Goal: Task Accomplishment & Management: Use online tool/utility

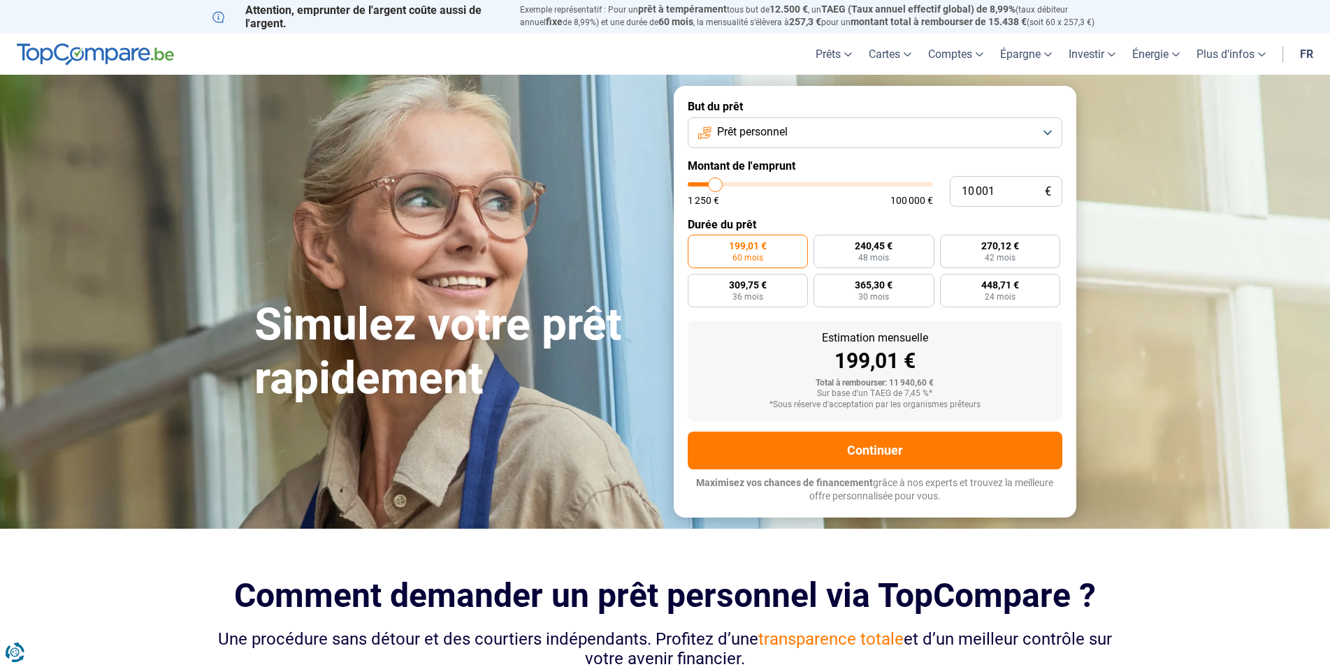
click at [1047, 127] on button "Prêt personnel" at bounding box center [875, 132] width 375 height 31
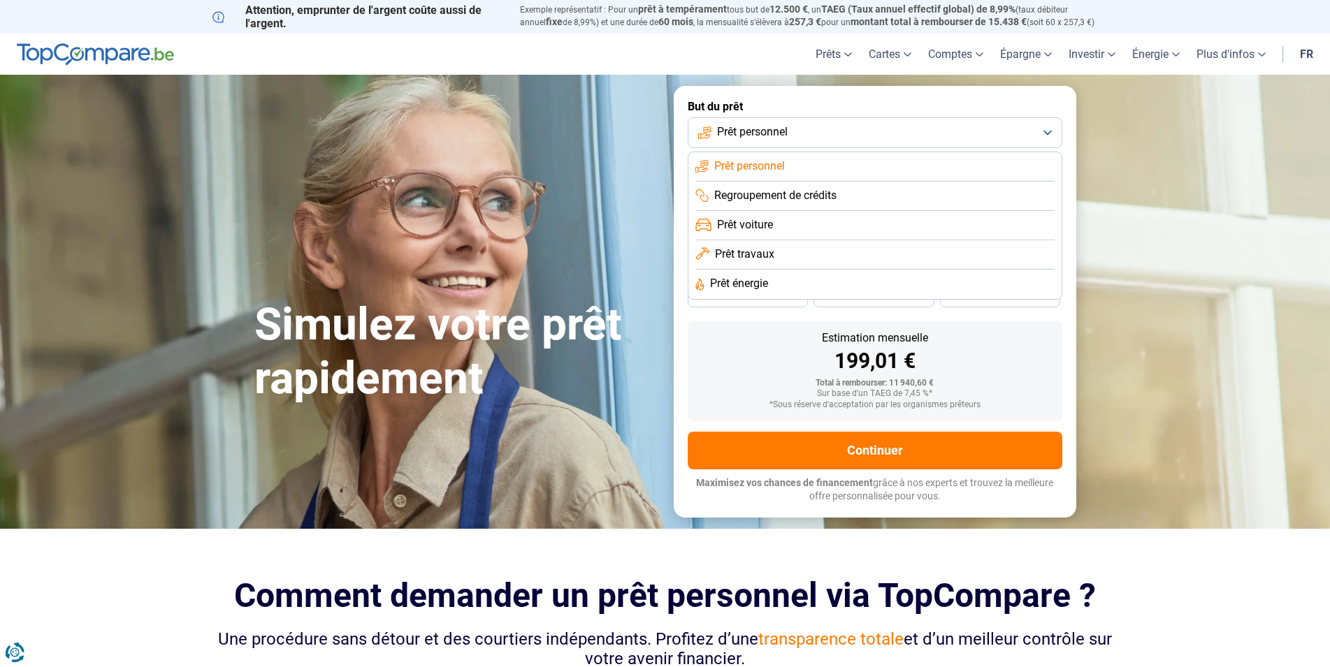
click at [995, 198] on li "Regroupement de crédits" at bounding box center [874, 196] width 359 height 29
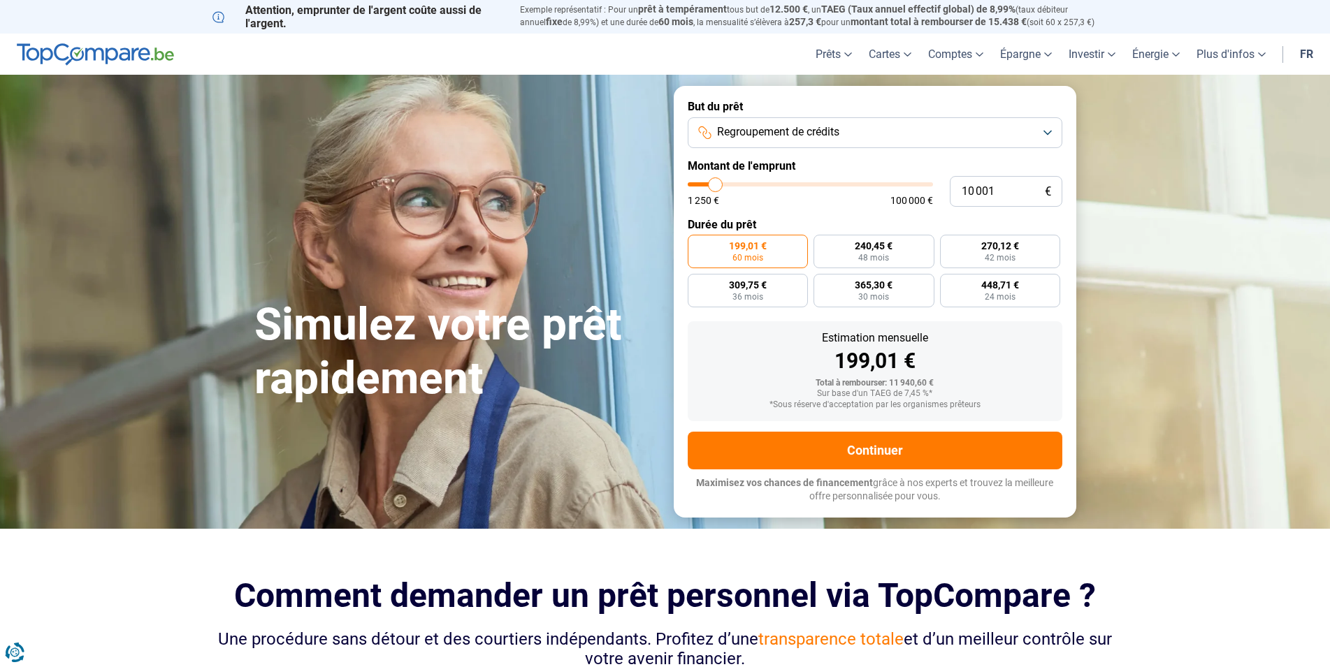
type input "10 500"
type input "10500"
type input "10 750"
type input "10750"
type input "11 000"
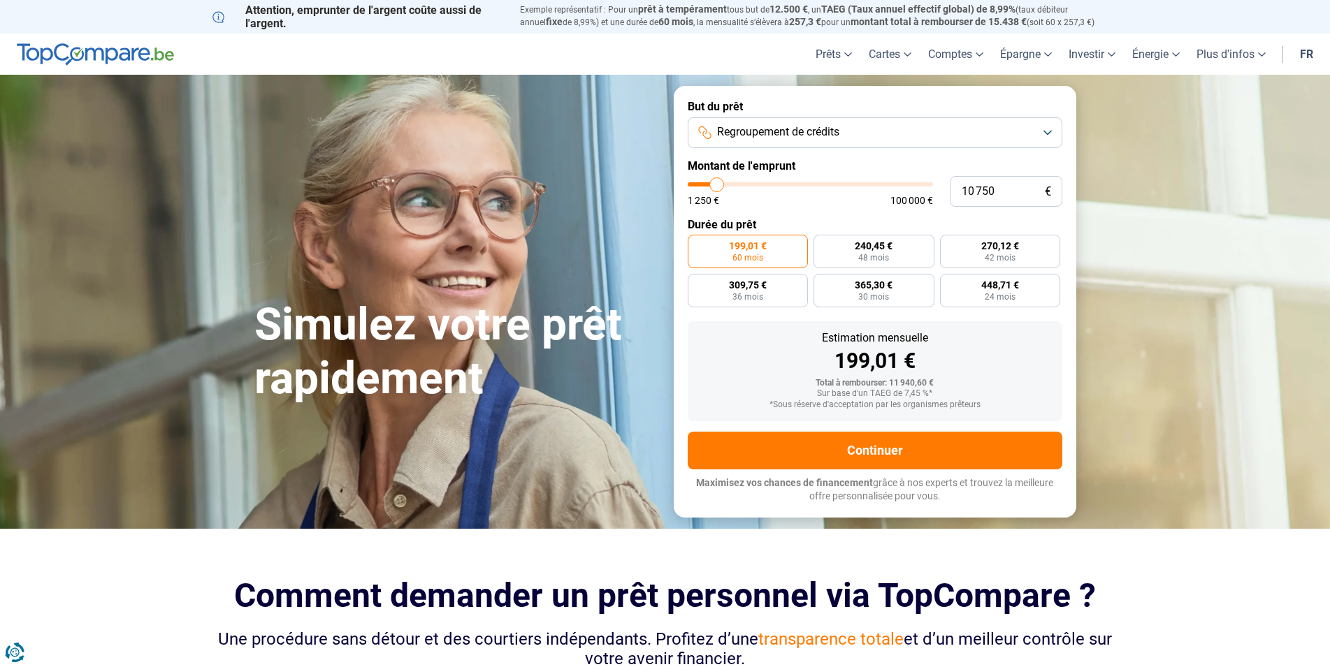
type input "11000"
type input "11 500"
type input "11500"
type input "11 750"
type input "11750"
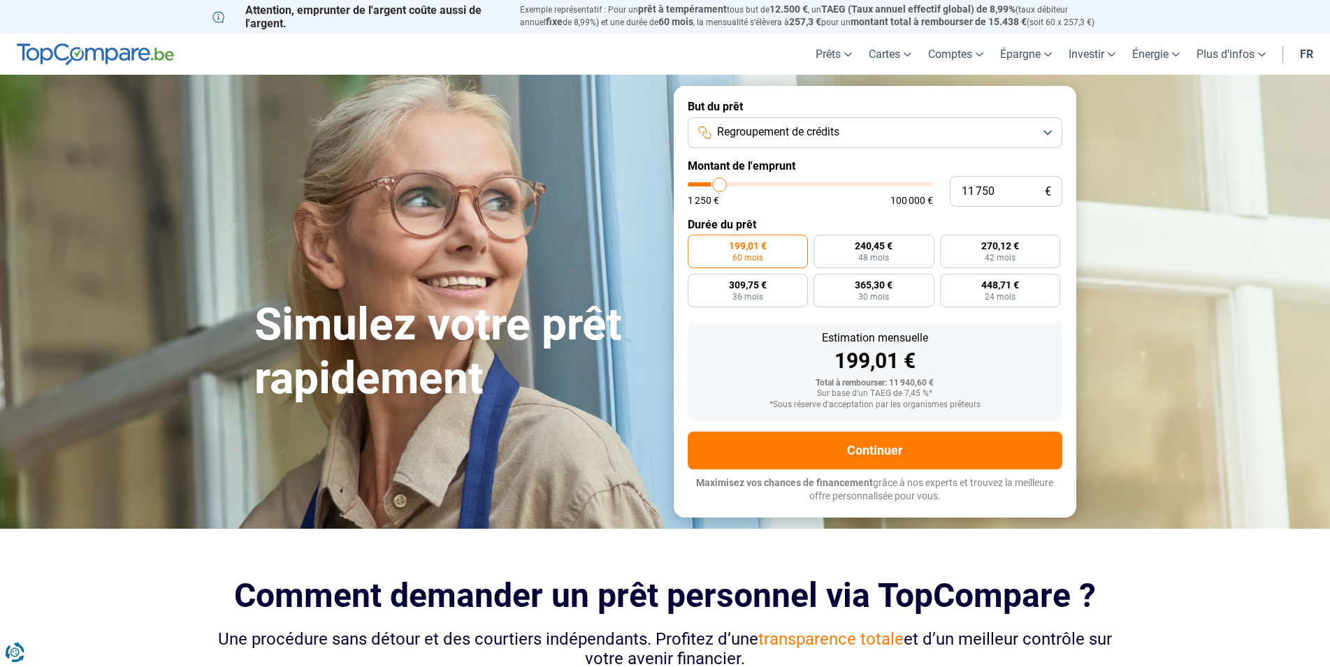
type input "13 250"
type input "13250"
type input "14 500"
type input "14500"
type input "15 500"
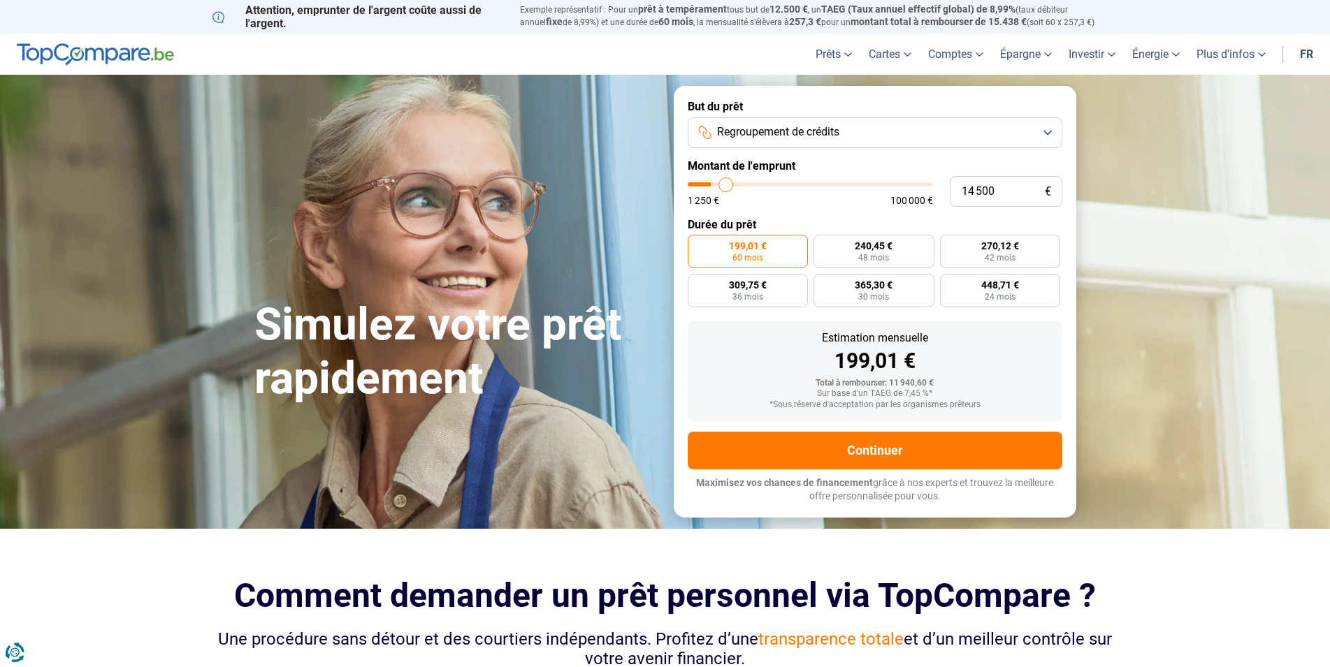
type input "15500"
type input "17 000"
type input "17000"
type input "17 500"
type input "17500"
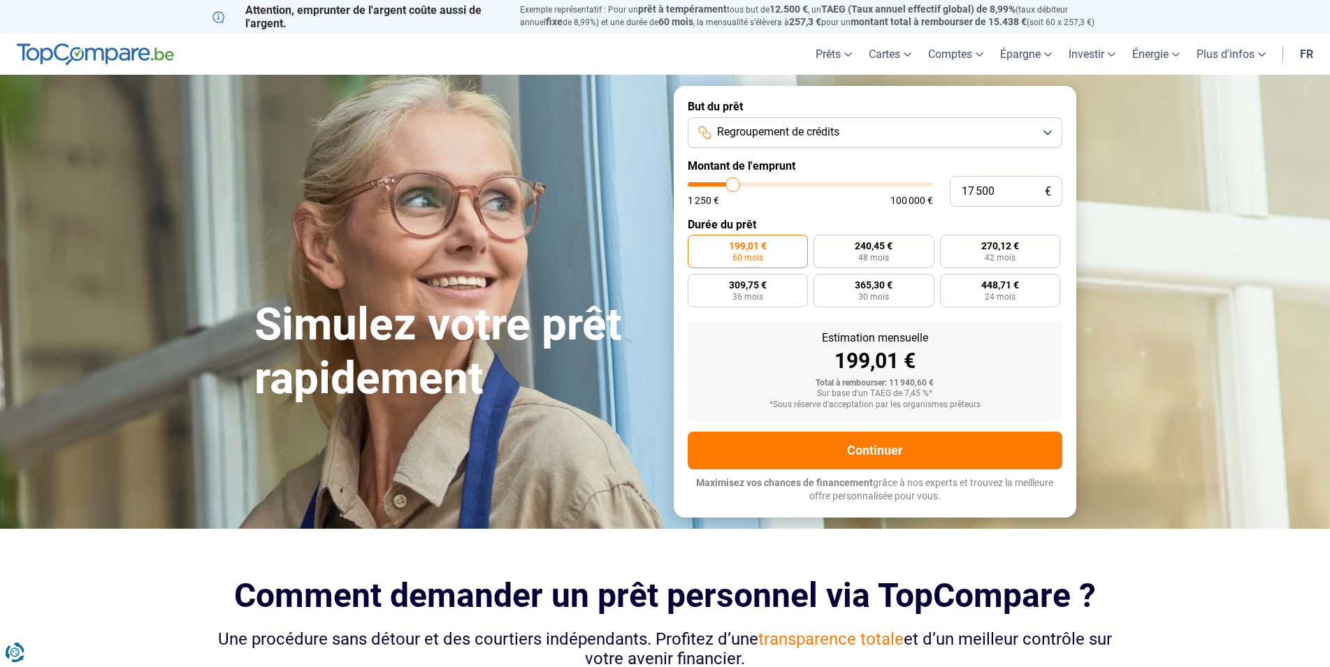
type input "18 000"
type input "18000"
type input "19 250"
drag, startPoint x: 716, startPoint y: 184, endPoint x: 750, endPoint y: 182, distance: 34.3
type input "20250"
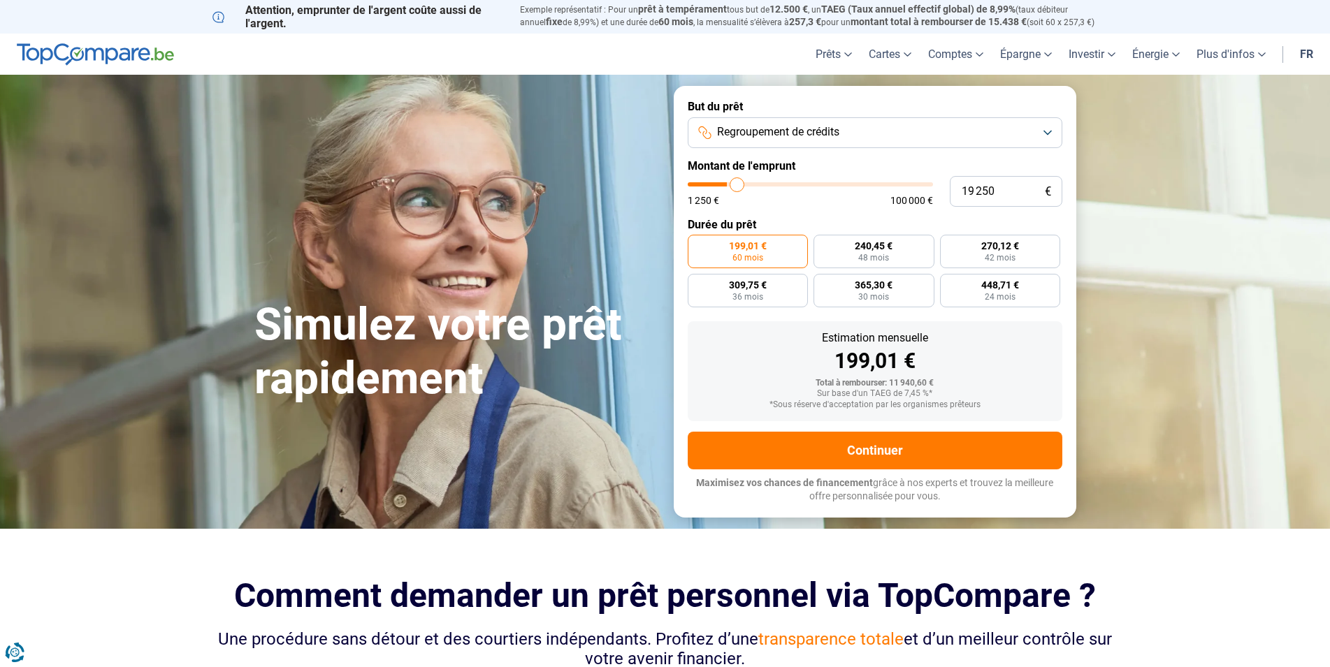
click at [739, 182] on input "range" at bounding box center [810, 184] width 245 height 4
type input "20 250"
radio input "false"
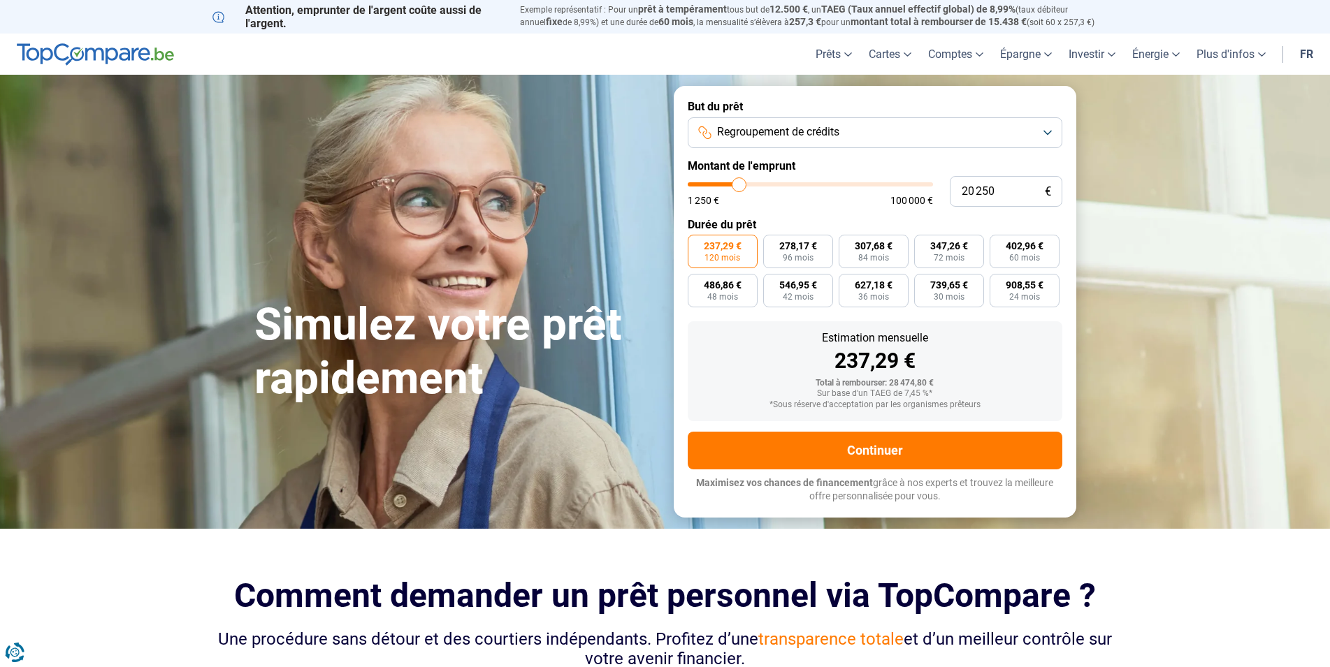
drag, startPoint x: 750, startPoint y: 182, endPoint x: 767, endPoint y: 183, distance: 16.8
type input "37 000"
type input "37000"
type input "37 500"
type input "37500"
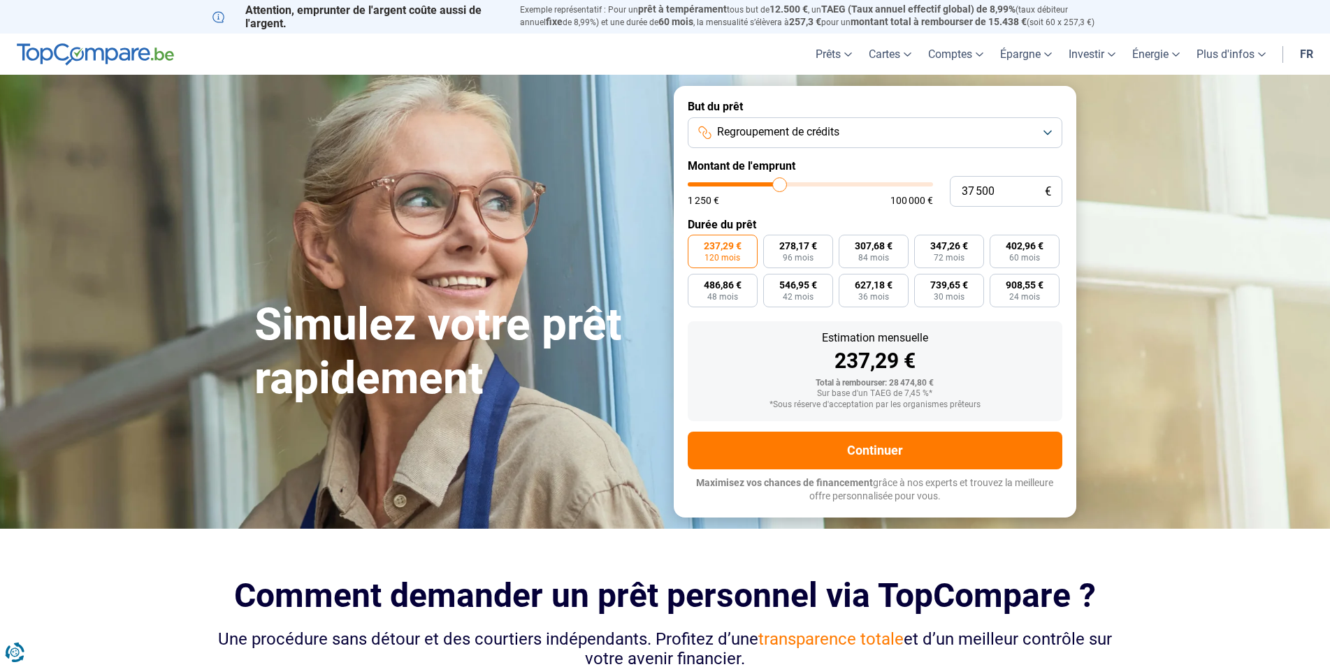
type input "38 750"
type input "38750"
type input "39 250"
type input "39250"
type input "40 500"
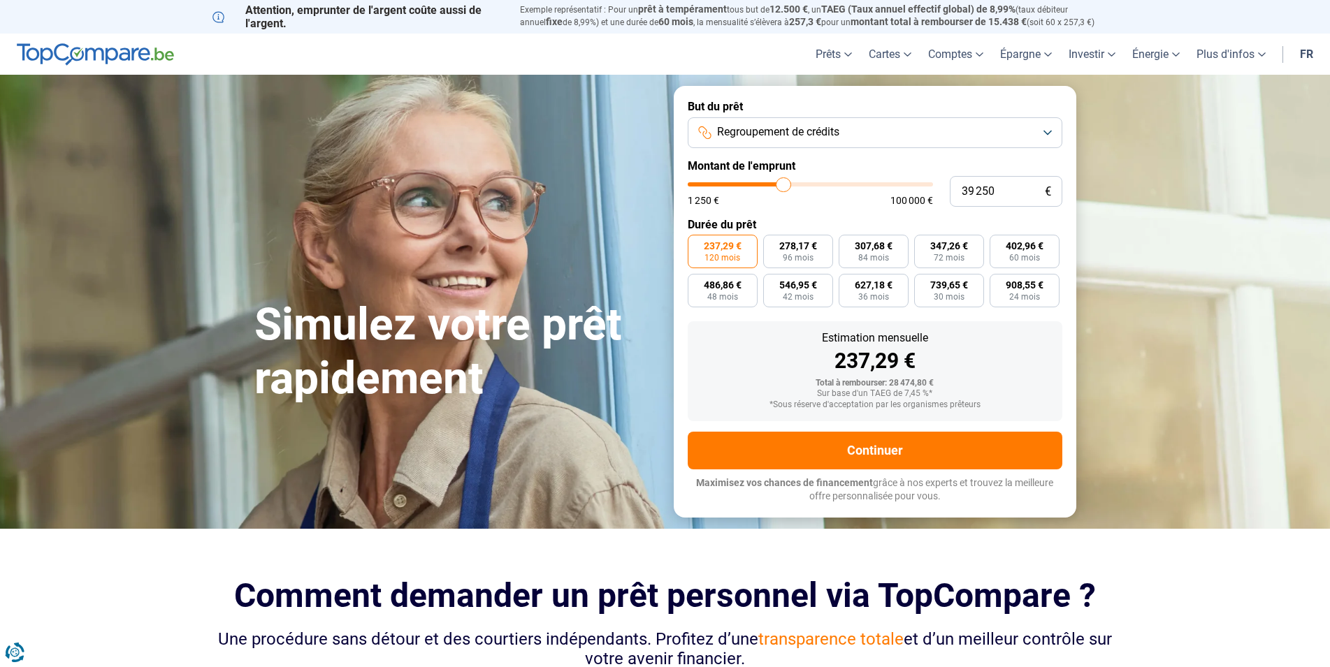
type input "40500"
type input "41 000"
type input "41000"
type input "41 500"
type input "41500"
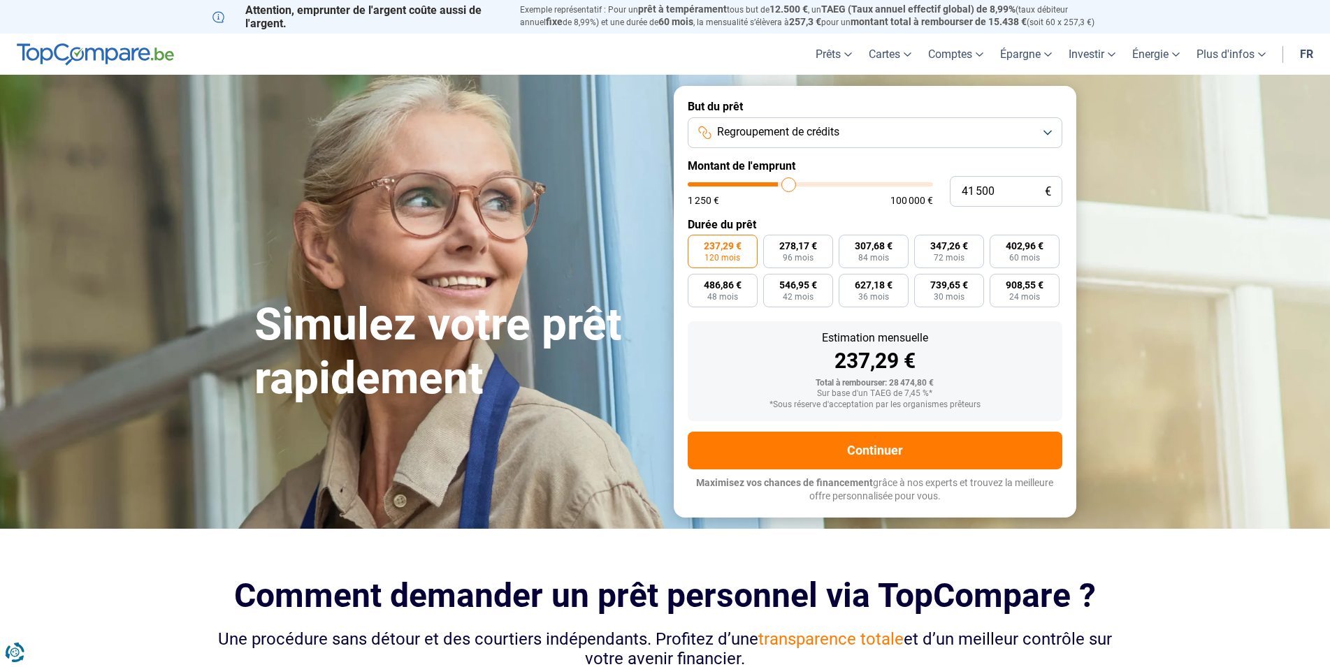
type input "42 000"
type input "42000"
type input "42 250"
type input "42250"
type input "42 500"
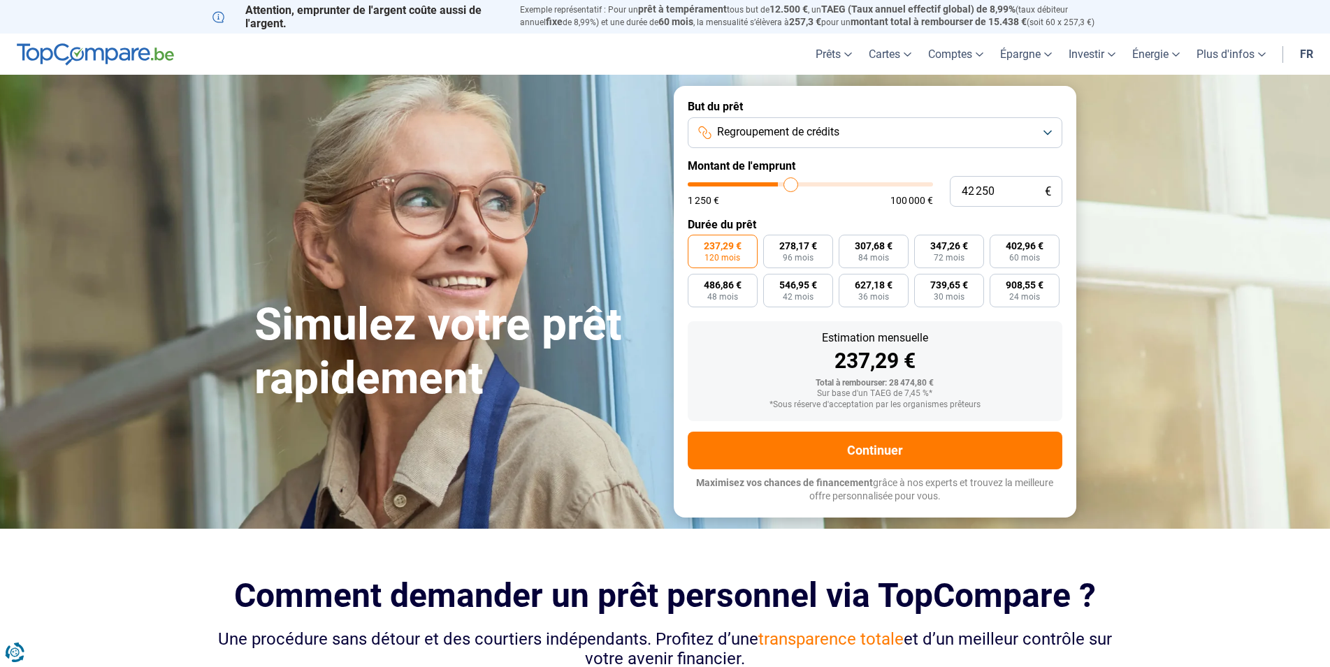
type input "42500"
type input "43 000"
type input "43000"
type input "43 500"
type input "43500"
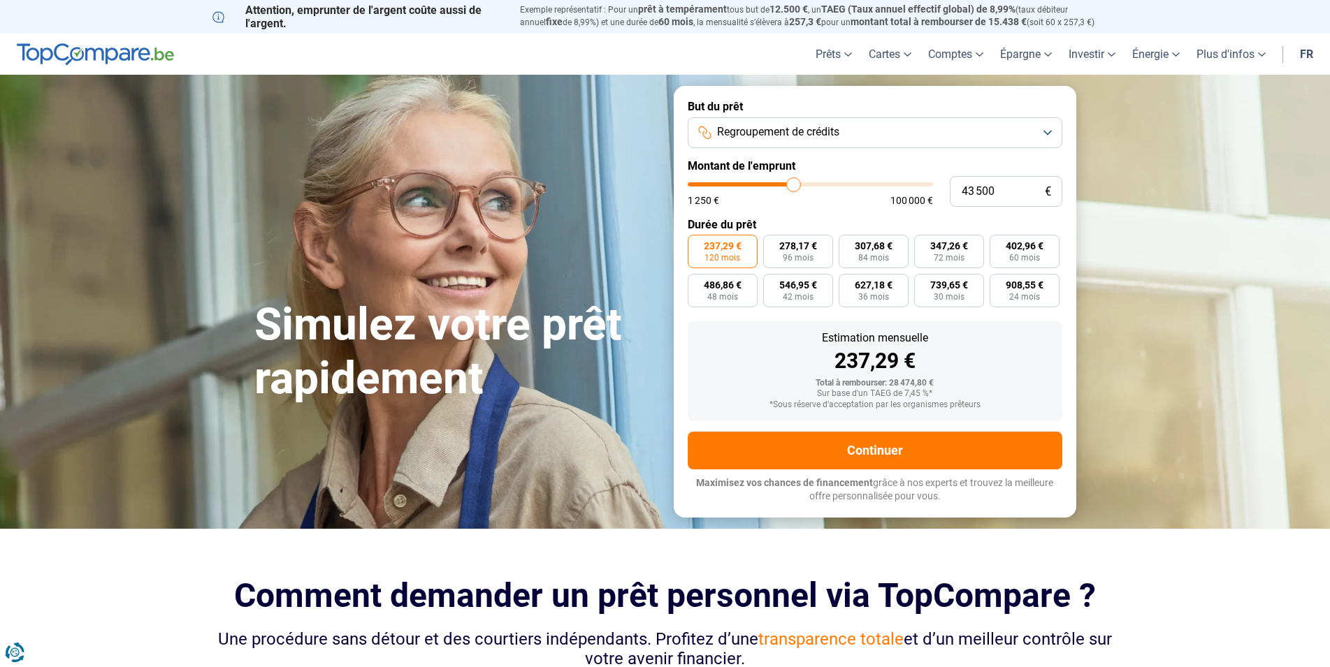
type input "44 250"
type input "44250"
type input "45 500"
type input "45500"
type input "46 500"
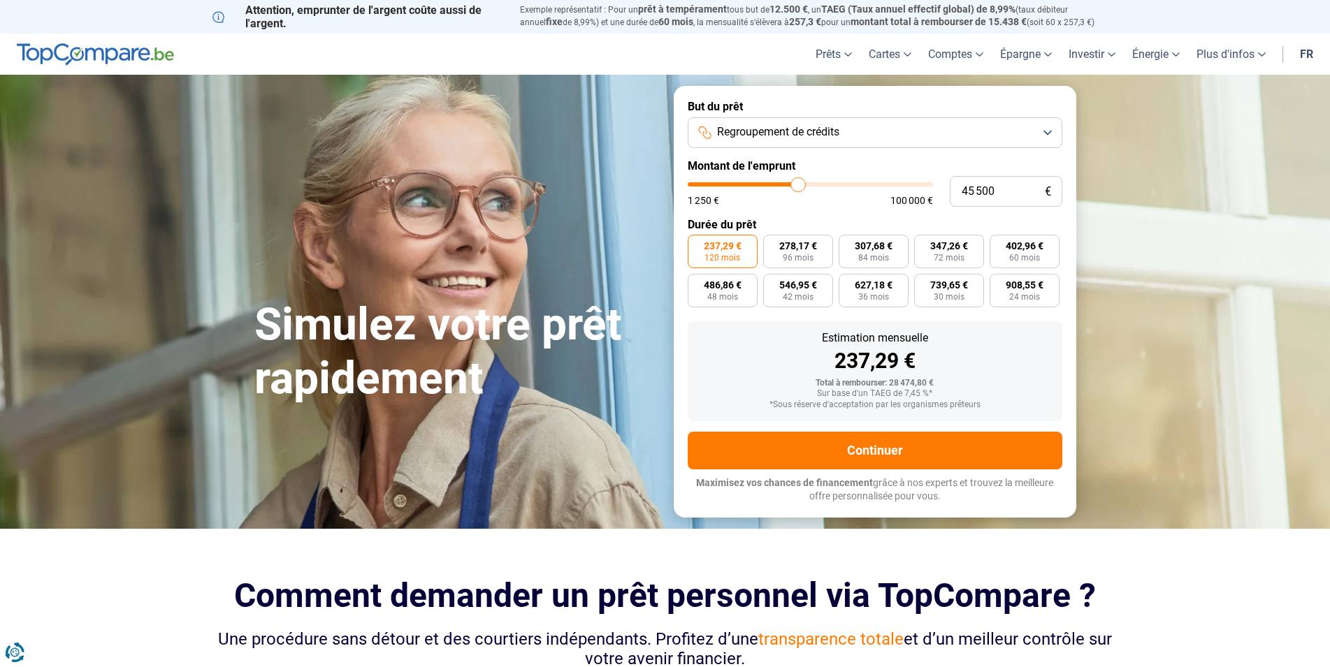
type input "46500"
type input "48 500"
type input "48500"
type input "49 750"
type input "49750"
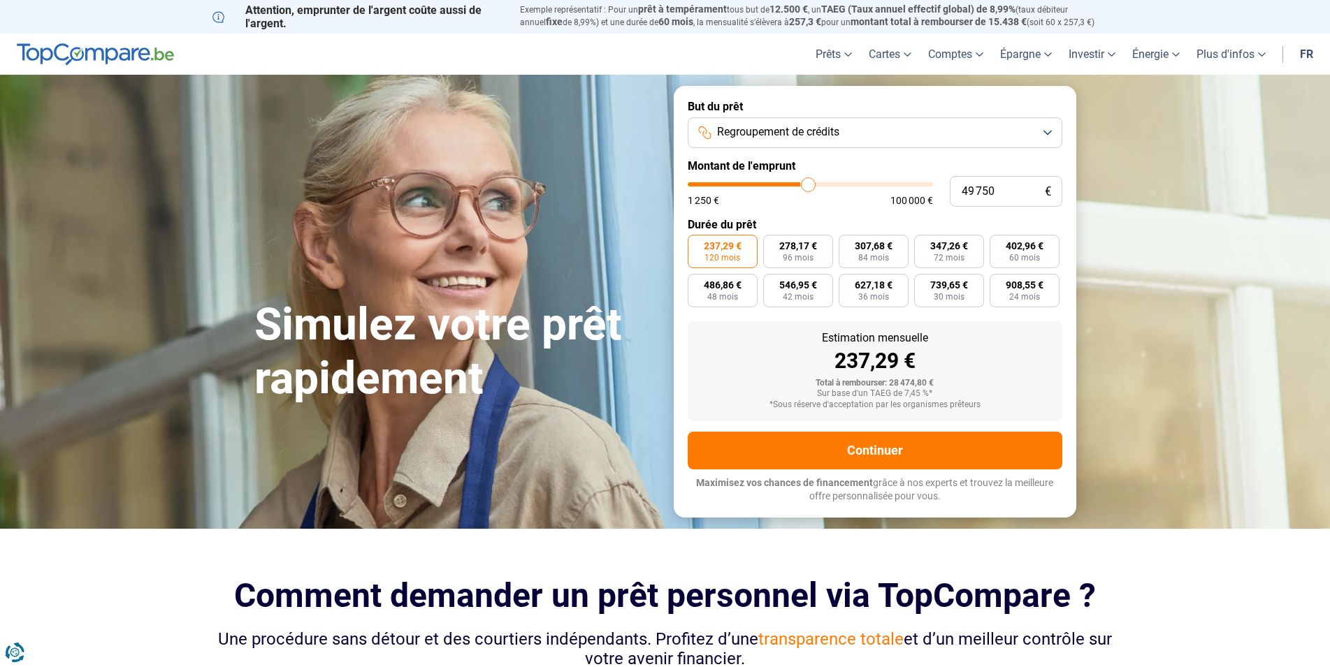
type input "51 000"
type input "51000"
type input "52 500"
type input "52500"
type input "53 000"
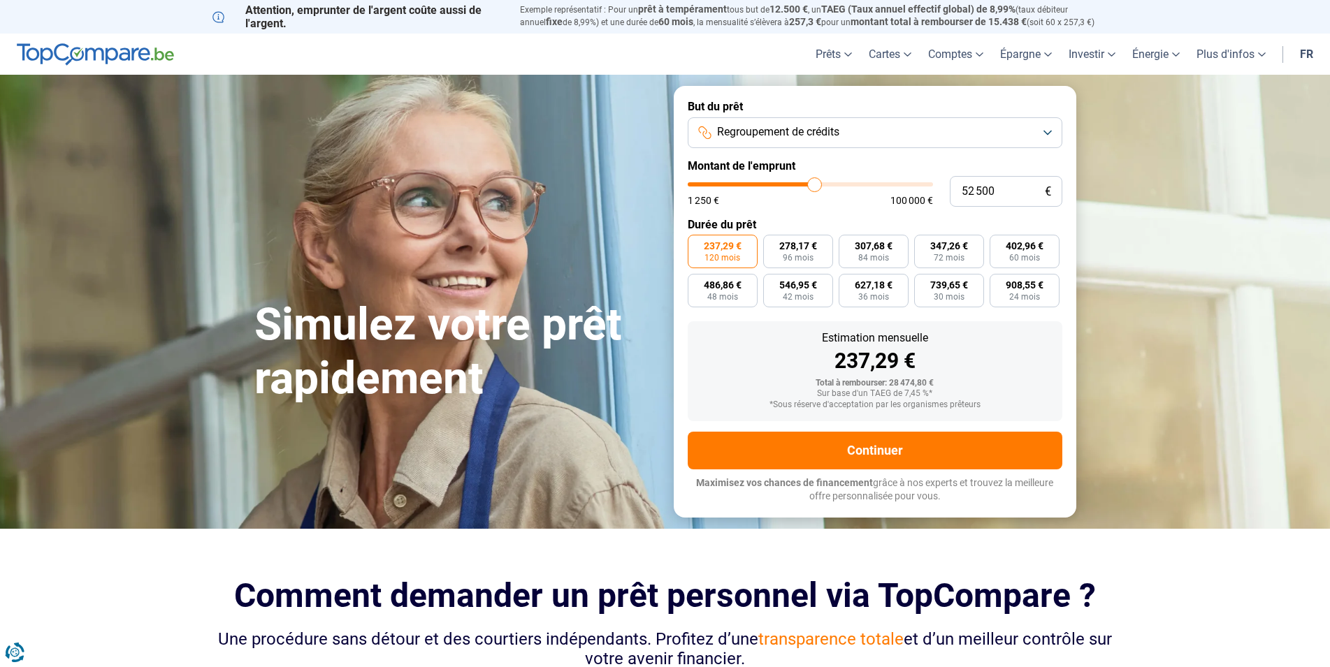
type input "53000"
type input "53 250"
drag, startPoint x: 778, startPoint y: 185, endPoint x: 816, endPoint y: 180, distance: 38.8
type input "53250"
click at [816, 182] on input "range" at bounding box center [810, 184] width 245 height 4
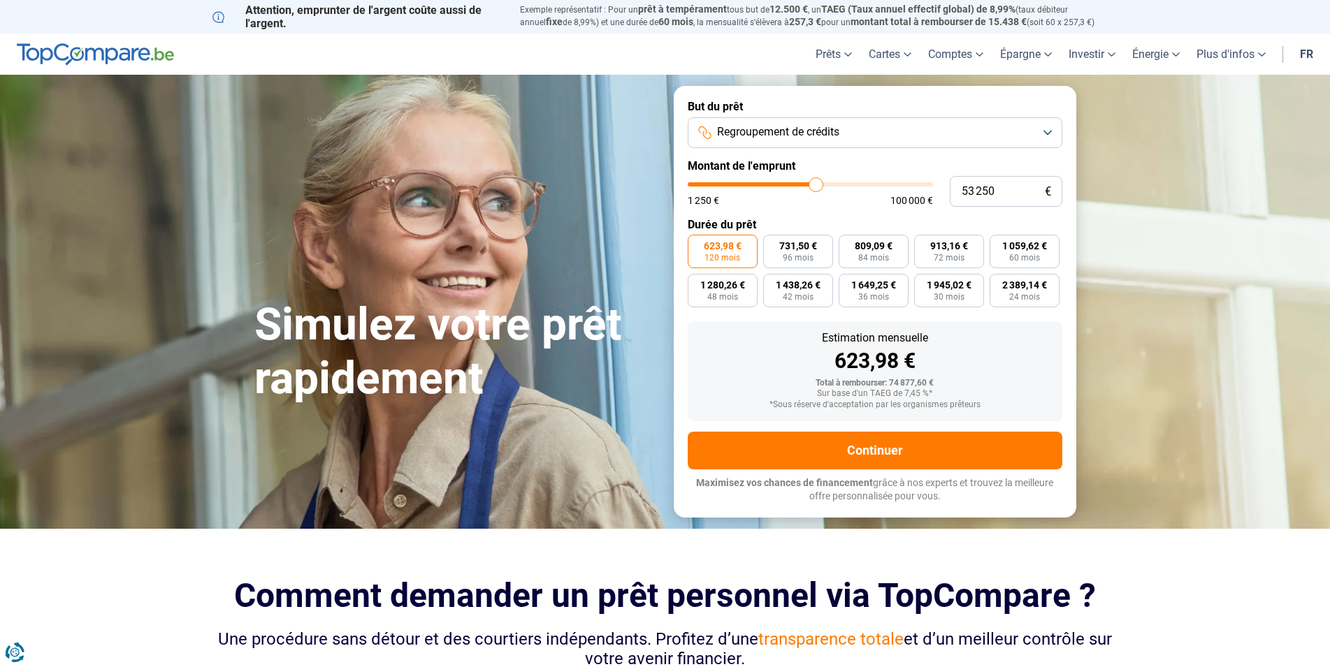
click at [816, 182] on input "range" at bounding box center [810, 184] width 245 height 4
click at [831, 177] on div "53 250 € 1 250 € 100 000 €" at bounding box center [875, 191] width 375 height 31
type input "54 250"
type input "54250"
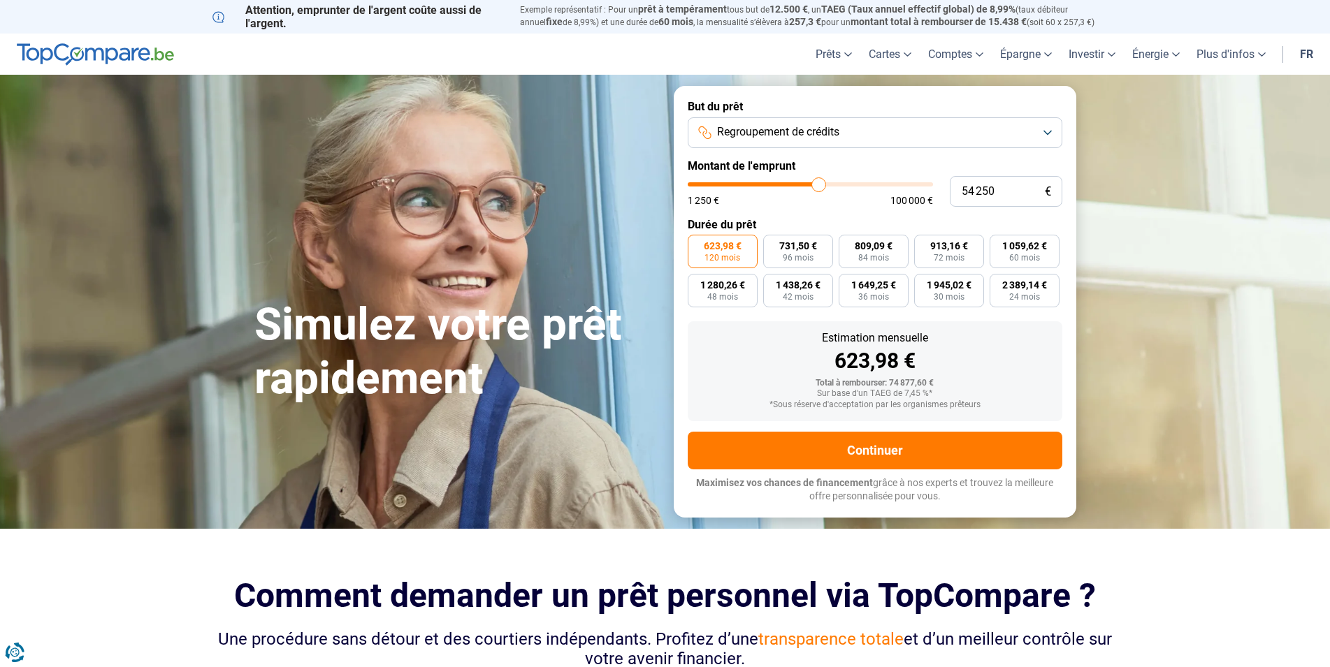
type input "55 500"
type input "55500"
type input "56 250"
type input "56250"
type input "57 750"
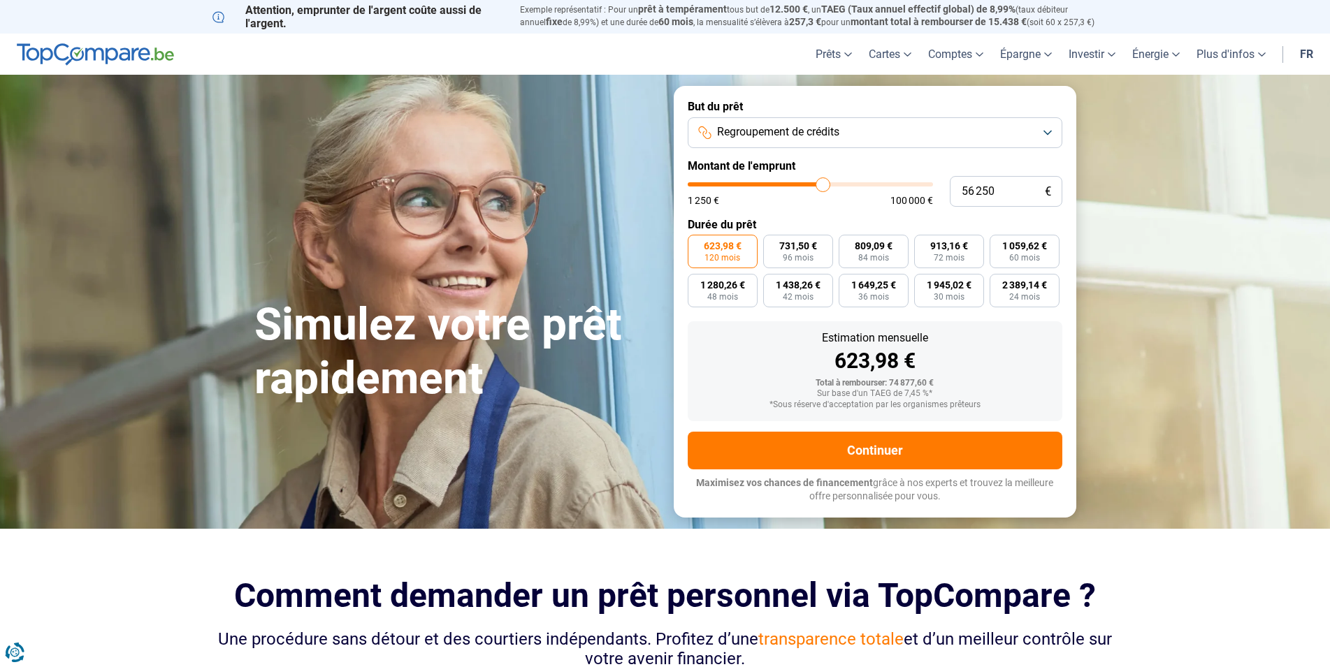
type input "57750"
type input "58 750"
type input "58750"
type input "59 750"
type input "59750"
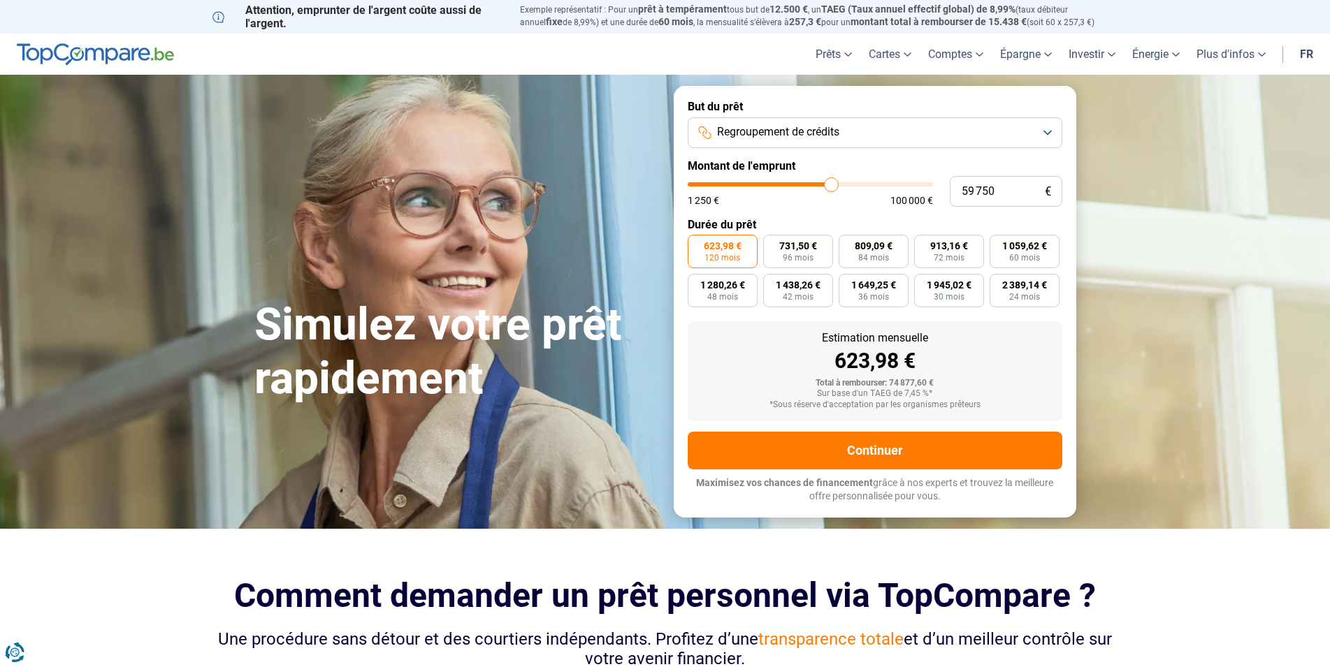
type input "60 750"
type input "60750"
type input "61 250"
drag, startPoint x: 818, startPoint y: 180, endPoint x: 835, endPoint y: 183, distance: 17.0
type input "61250"
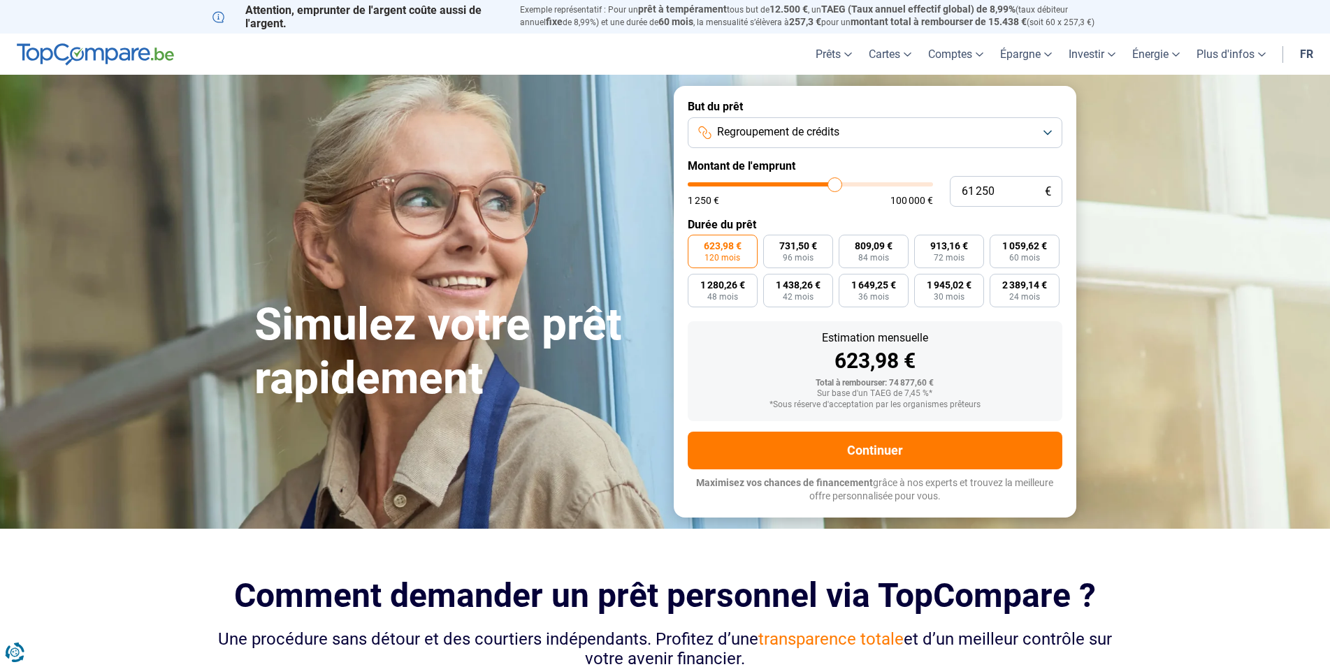
click at [835, 183] on input "range" at bounding box center [810, 184] width 245 height 4
